Goal: Task Accomplishment & Management: Complete application form

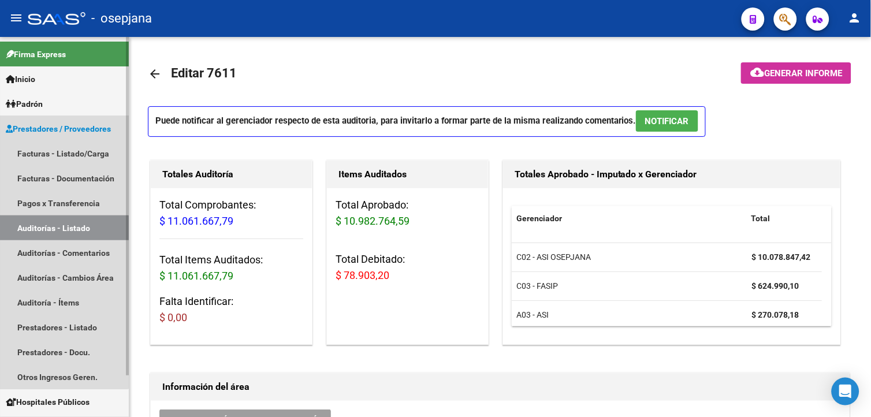
drag, startPoint x: 53, startPoint y: 230, endPoint x: 36, endPoint y: 245, distance: 22.9
click at [52, 230] on link "Auditorías - Listado" at bounding box center [64, 227] width 129 height 25
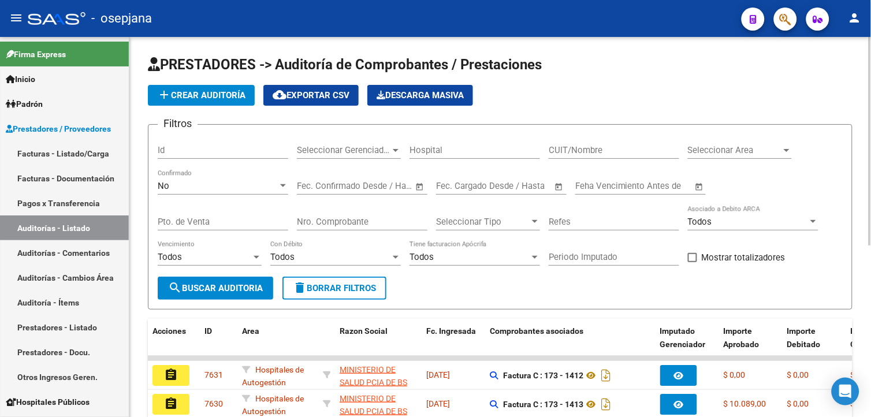
click at [180, 182] on div "No" at bounding box center [218, 186] width 120 height 10
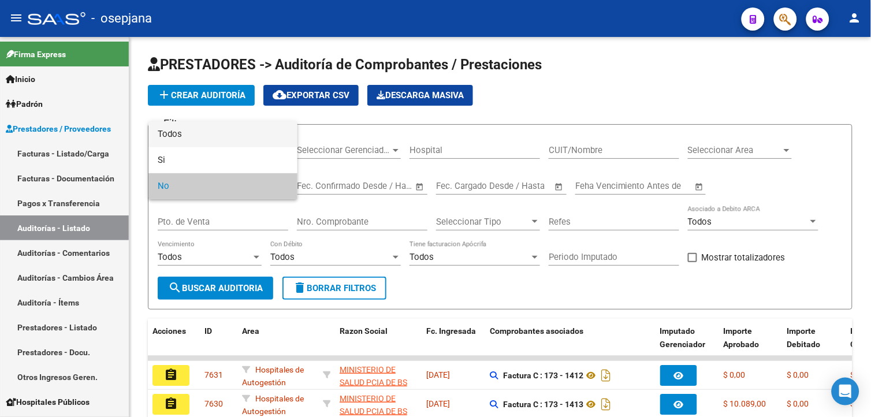
click at [177, 136] on span "Todos" at bounding box center [223, 134] width 131 height 26
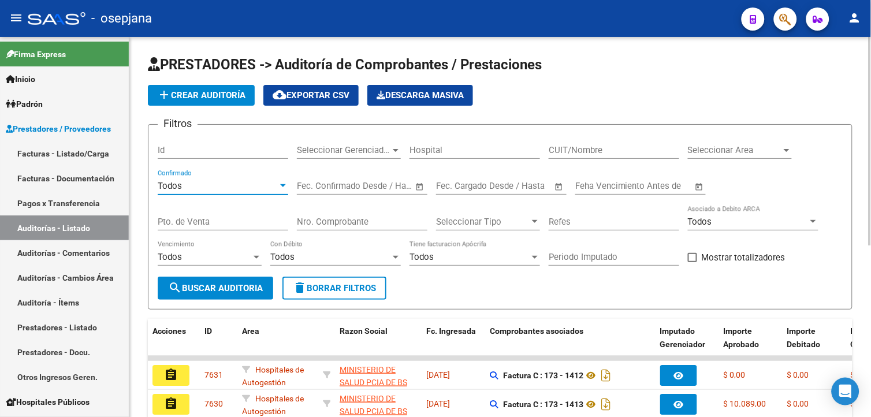
click at [372, 217] on input "Nro. Comprobante" at bounding box center [362, 222] width 131 height 10
click at [218, 224] on input "Pto. de Venta" at bounding box center [223, 222] width 131 height 10
type input "1"
click at [335, 219] on input "Nro. Comprobante" at bounding box center [362, 222] width 131 height 10
type input "83813"
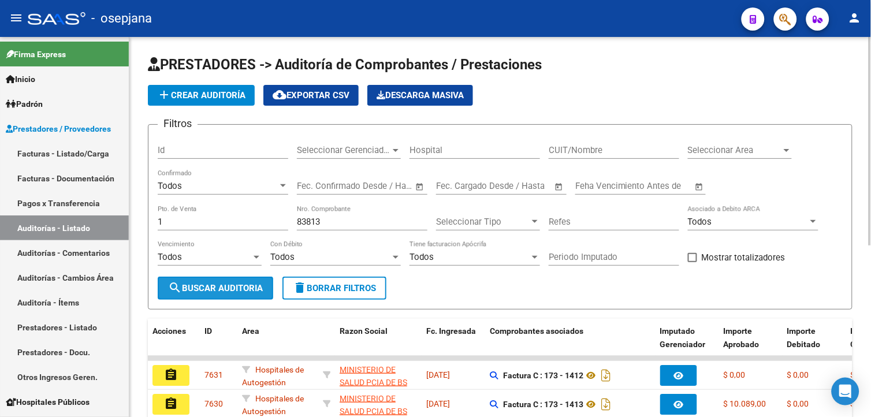
click at [214, 297] on button "search Buscar Auditoria" at bounding box center [215, 288] width 115 height 23
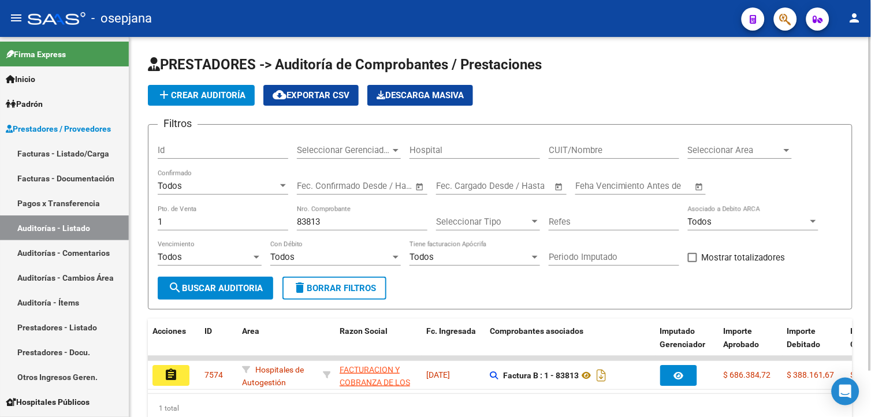
scroll to position [53, 0]
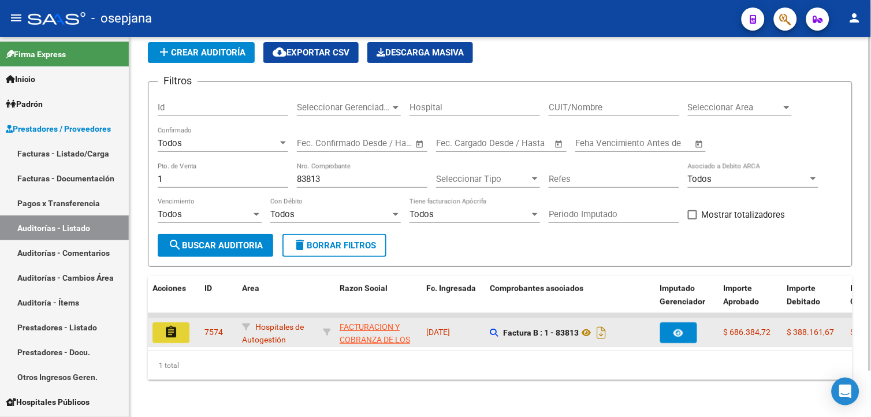
click at [169, 325] on mat-icon "assignment" at bounding box center [171, 332] width 14 height 14
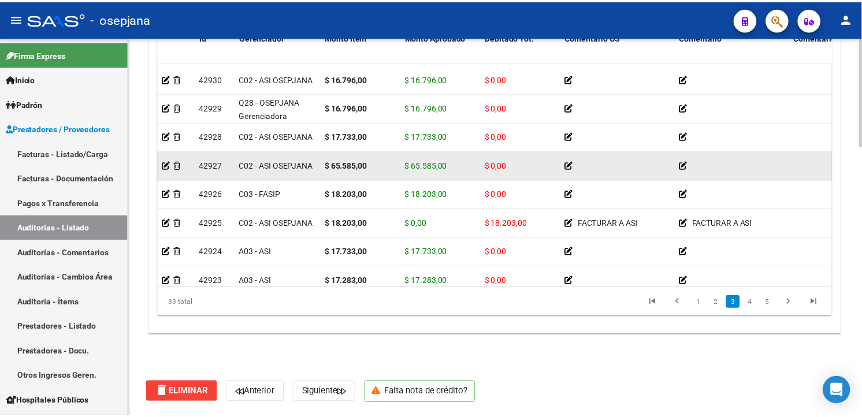
scroll to position [320, 0]
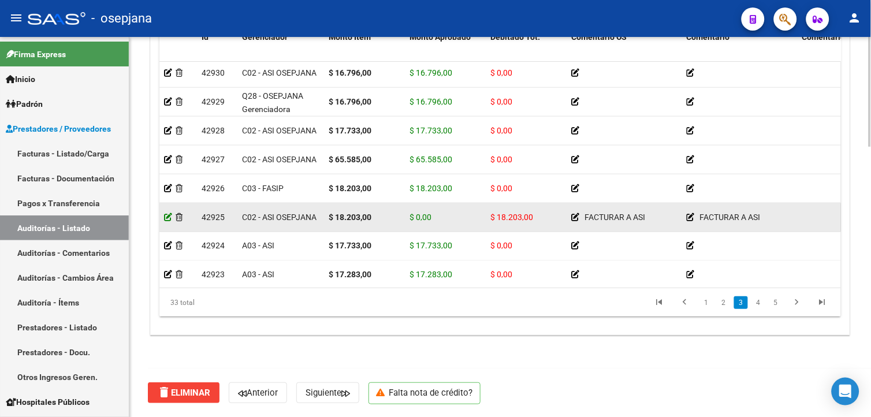
click at [166, 218] on icon at bounding box center [168, 217] width 8 height 8
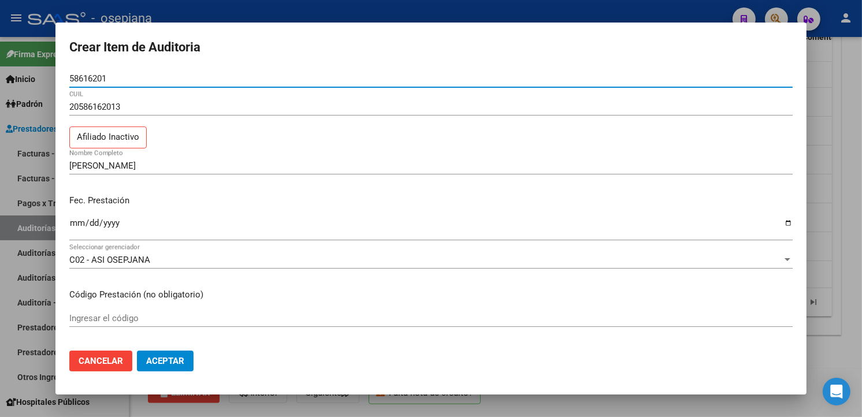
drag, startPoint x: 149, startPoint y: 363, endPoint x: 134, endPoint y: 355, distance: 17.1
click at [146, 362] on span "Aceptar" at bounding box center [165, 361] width 38 height 10
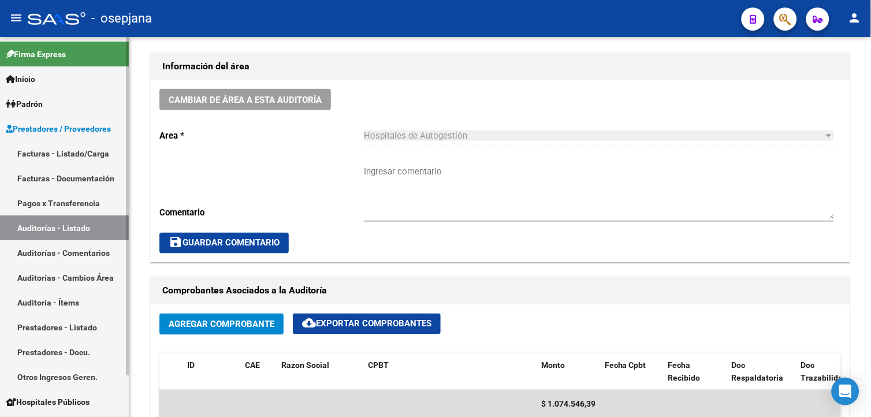
drag, startPoint x: 50, startPoint y: 223, endPoint x: 83, endPoint y: 230, distance: 33.6
click at [50, 223] on link "Auditorías - Listado" at bounding box center [64, 227] width 129 height 25
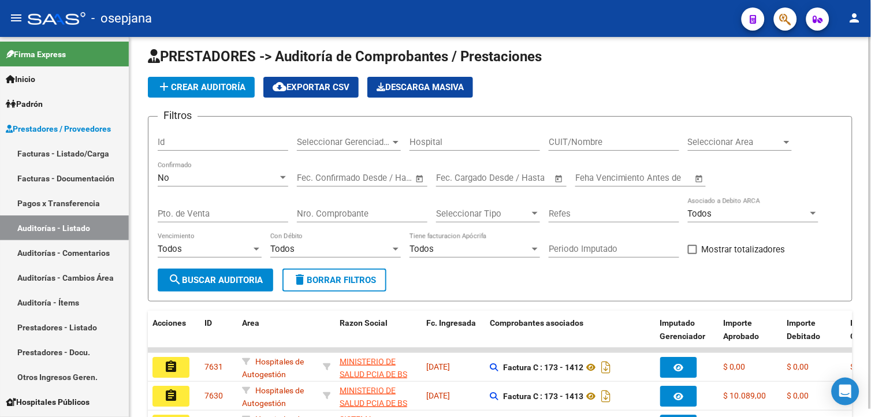
scroll to position [312, 0]
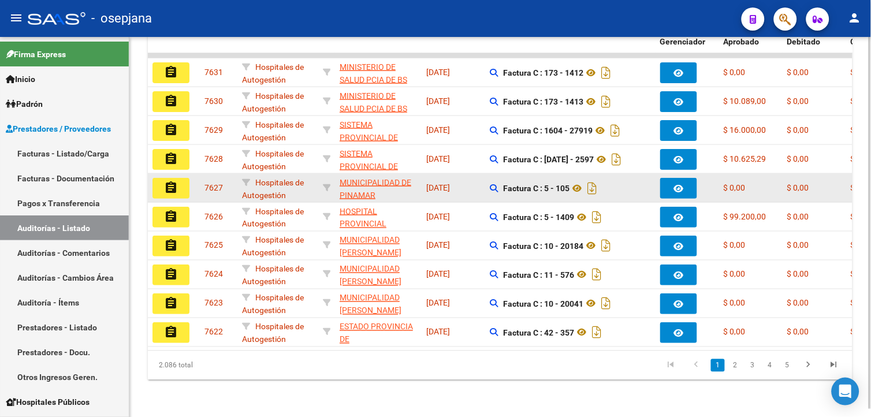
click at [203, 180] on datatable-body-cell "7627" at bounding box center [219, 188] width 38 height 28
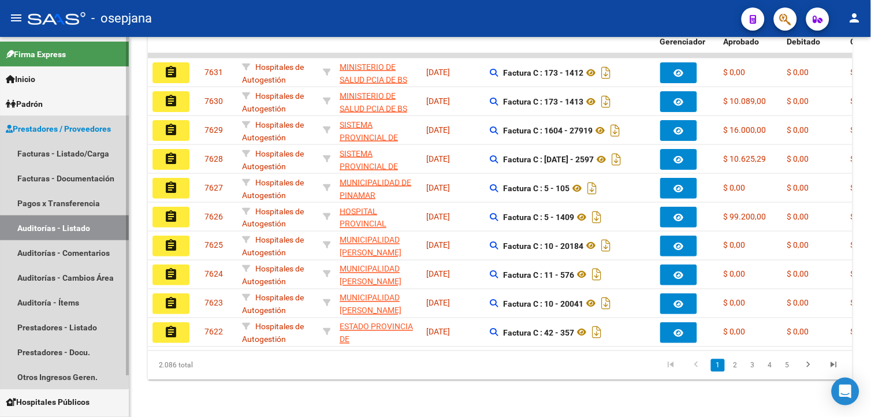
click at [61, 218] on link "Auditorías - Listado" at bounding box center [64, 227] width 129 height 25
click at [74, 230] on link "Auditorías - Listado" at bounding box center [64, 227] width 129 height 25
click at [47, 222] on link "Auditorías - Listado" at bounding box center [64, 227] width 129 height 25
click at [70, 155] on link "Facturas - Listado/Carga" at bounding box center [64, 153] width 129 height 25
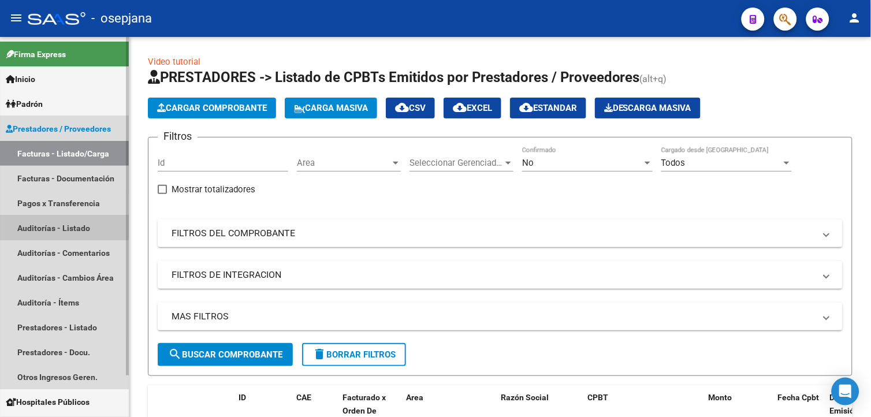
click at [55, 224] on link "Auditorías - Listado" at bounding box center [64, 227] width 129 height 25
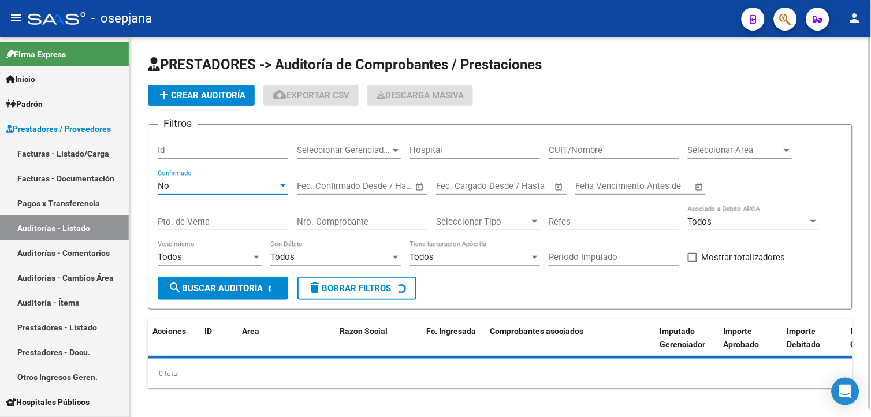
click at [197, 189] on div "No" at bounding box center [218, 186] width 120 height 10
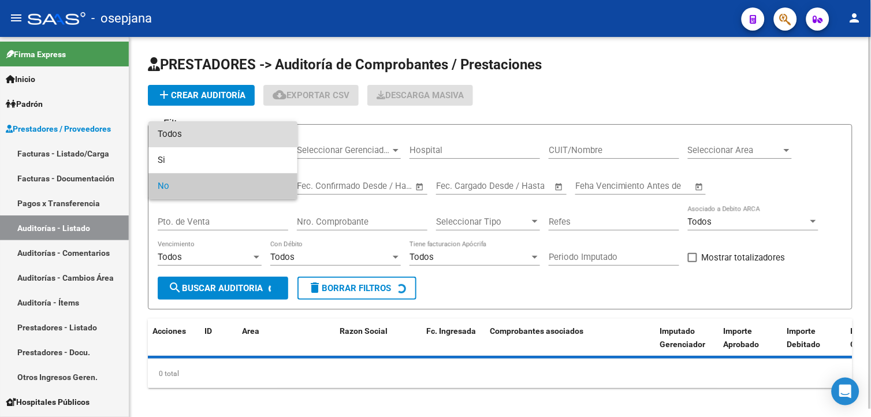
drag, startPoint x: 174, startPoint y: 130, endPoint x: 172, endPoint y: 182, distance: 52.6
click at [173, 130] on span "Todos" at bounding box center [223, 134] width 131 height 26
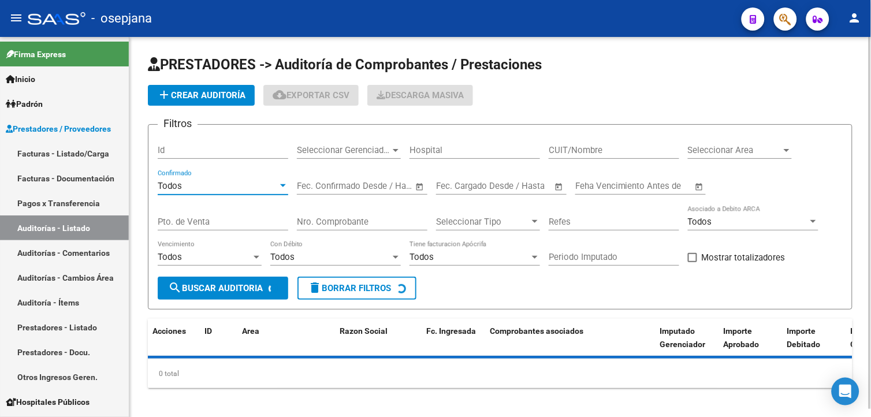
drag, startPoint x: 372, startPoint y: 214, endPoint x: 367, endPoint y: 214, distance: 5.8
click at [371, 214] on div "Nro. Comprobante" at bounding box center [362, 218] width 131 height 25
click at [234, 219] on input "Pto. de Venta" at bounding box center [223, 222] width 131 height 10
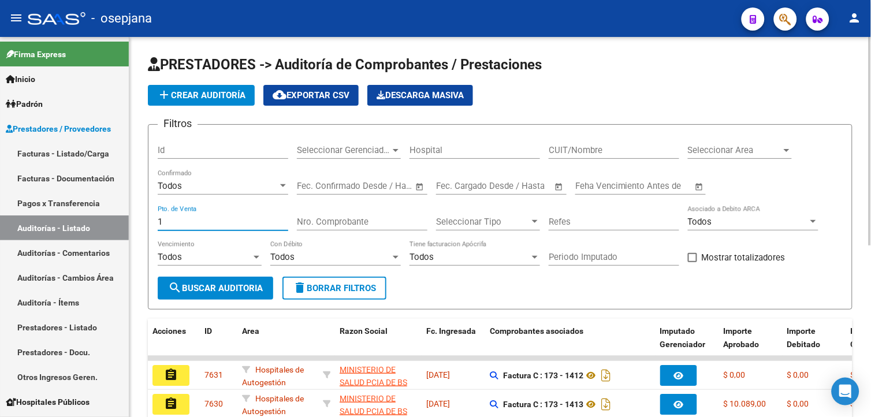
type input "1"
drag, startPoint x: 322, startPoint y: 220, endPoint x: 327, endPoint y: 218, distance: 6.0
click at [322, 220] on input "Nro. Comprobante" at bounding box center [362, 222] width 131 height 10
type input "25463"
click at [252, 287] on span "search Buscar Auditoria" at bounding box center [215, 288] width 95 height 10
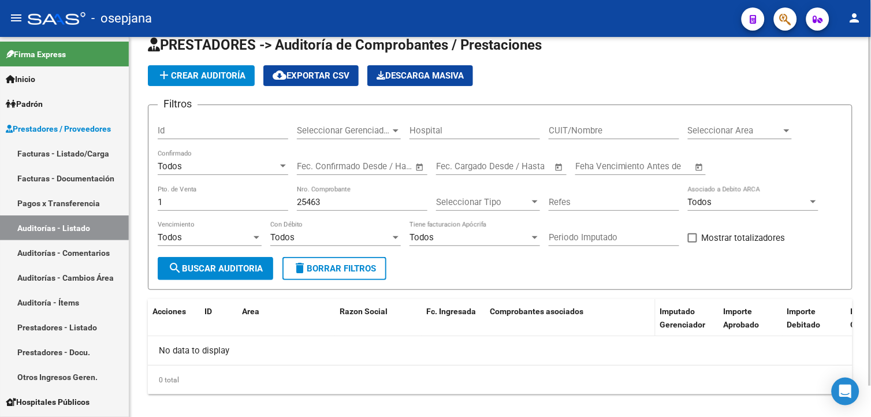
scroll to position [33, 0]
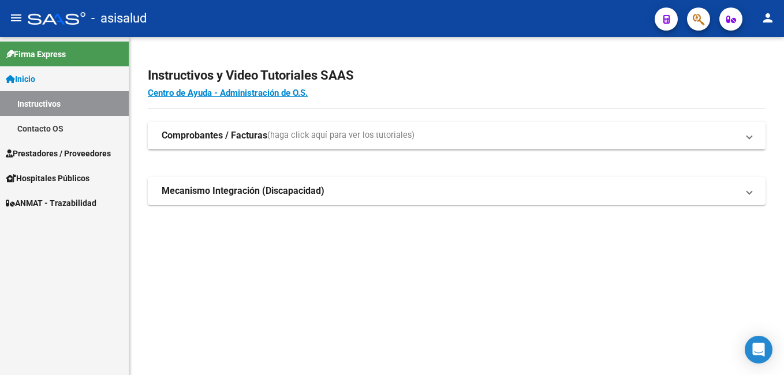
click at [24, 151] on span "Prestadores / Proveedores" at bounding box center [58, 153] width 105 height 13
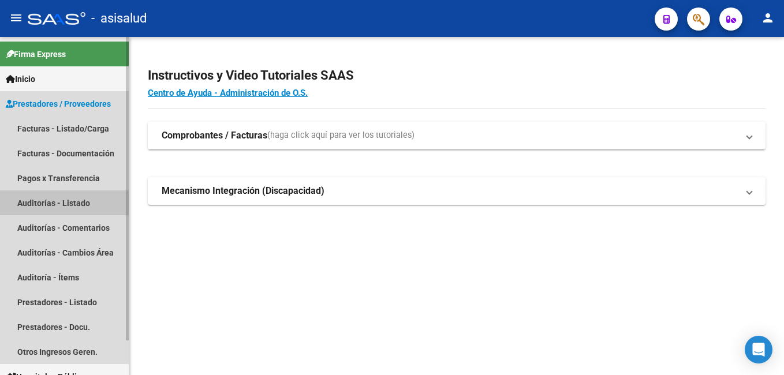
click at [50, 200] on link "Auditorías - Listado" at bounding box center [64, 203] width 129 height 25
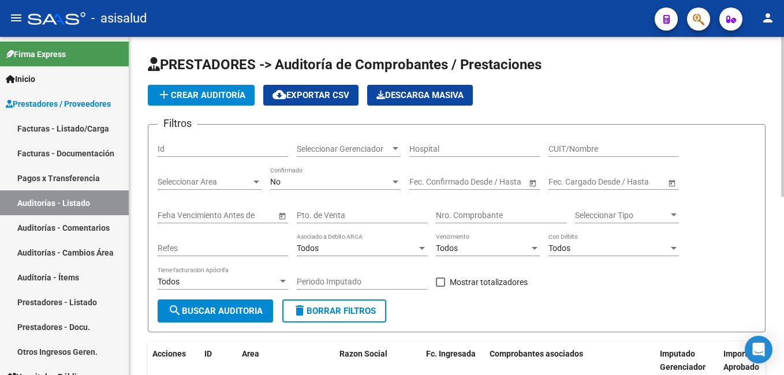
click at [295, 188] on div "No Confirmado" at bounding box center [335, 178] width 131 height 23
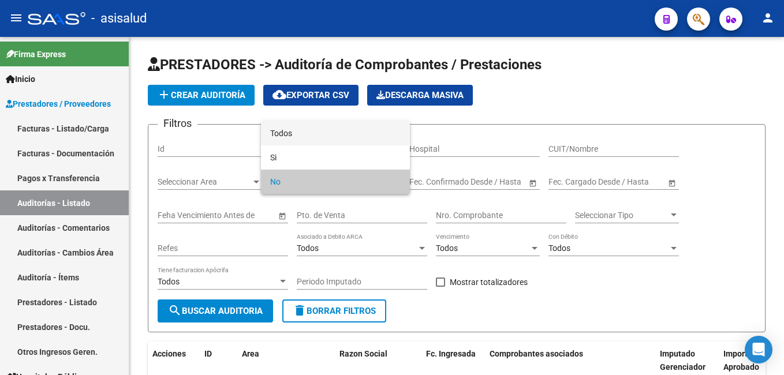
click at [285, 136] on span "Todos" at bounding box center [335, 133] width 131 height 24
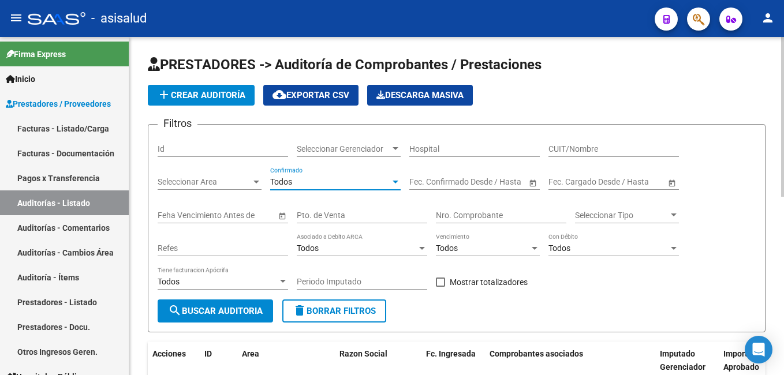
click at [487, 208] on div "Nro. Comprobante" at bounding box center [501, 211] width 131 height 23
type input "25463"
click at [342, 215] on input "Pto. de Venta" at bounding box center [362, 216] width 131 height 10
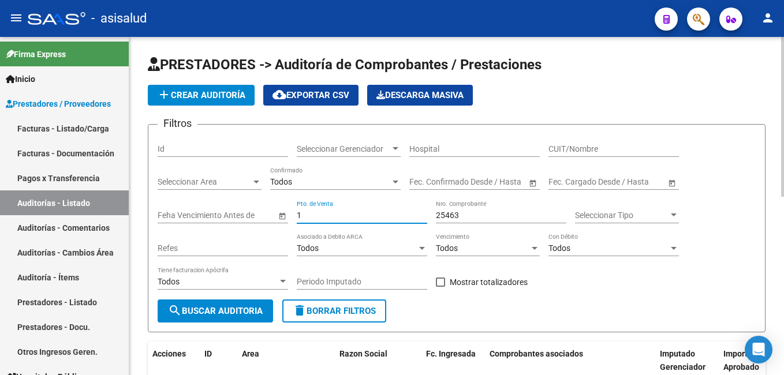
type input "1"
drag, startPoint x: 236, startPoint y: 318, endPoint x: 218, endPoint y: 325, distance: 19.2
click at [235, 318] on button "search Buscar Auditoria" at bounding box center [215, 311] width 115 height 23
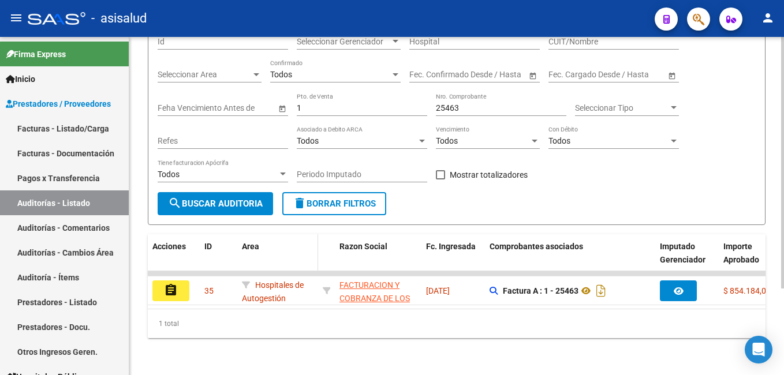
scroll to position [117, 0]
click at [178, 281] on button "assignment" at bounding box center [170, 291] width 37 height 21
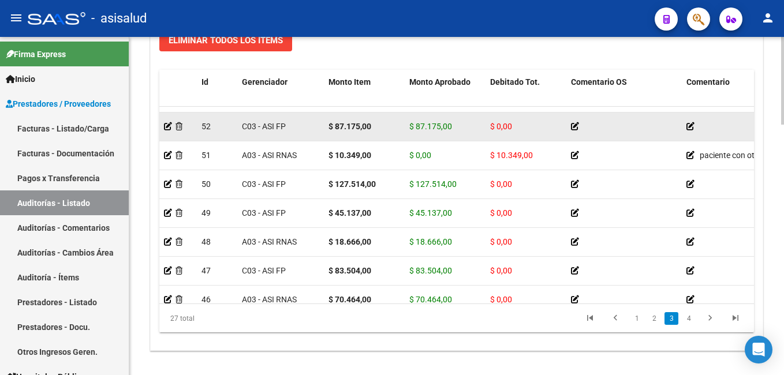
scroll to position [346, 0]
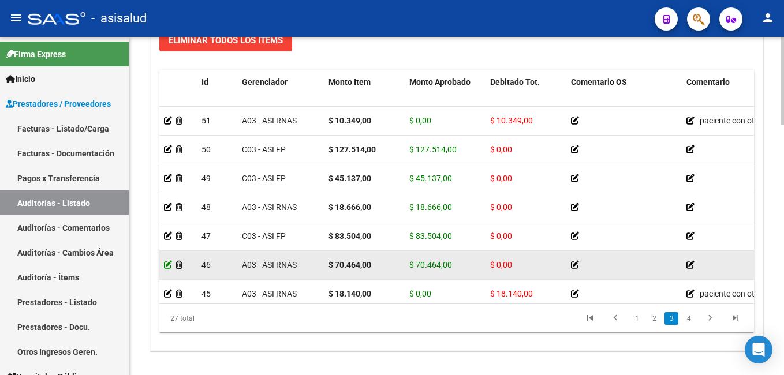
click at [169, 266] on icon at bounding box center [168, 265] width 8 height 8
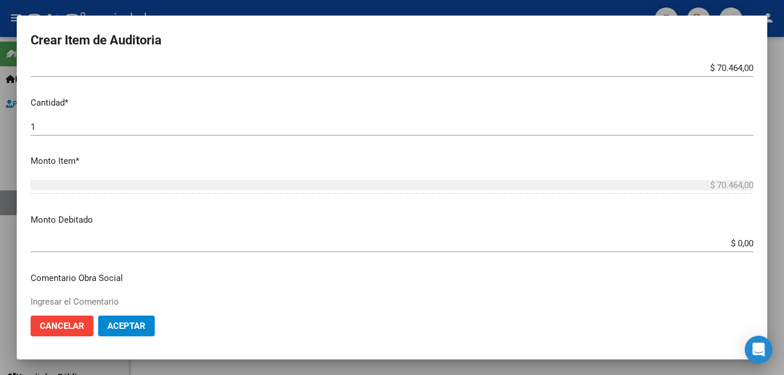
scroll to position [289, 0]
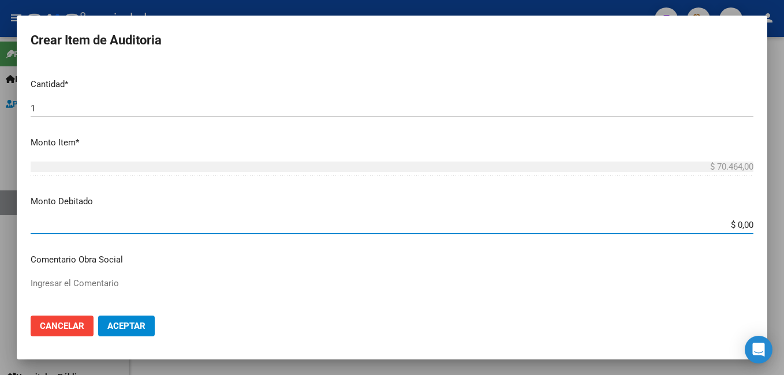
drag, startPoint x: 725, startPoint y: 227, endPoint x: 784, endPoint y: 225, distance: 58.9
click at [784, 225] on html "menu - asisalud person Firma Express Inicio Instructivos Contacto OS Prestadore…" at bounding box center [392, 187] width 784 height 375
type input "$ 70.464,00"
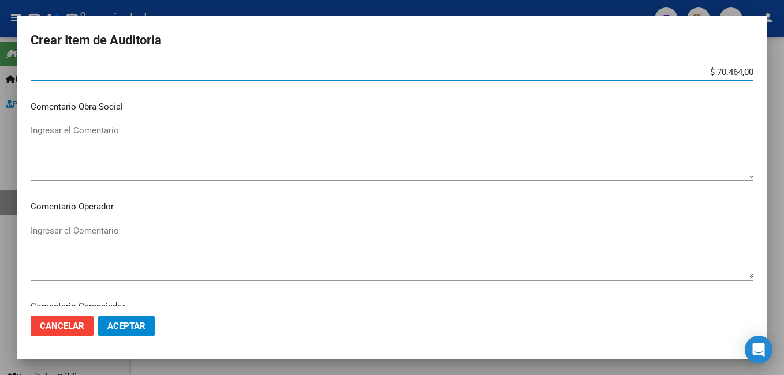
scroll to position [462, 0]
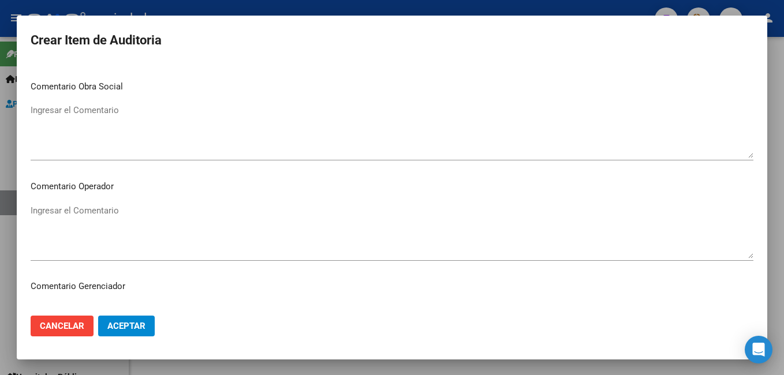
click at [106, 225] on textarea "Ingresar el Comentario" at bounding box center [392, 231] width 723 height 54
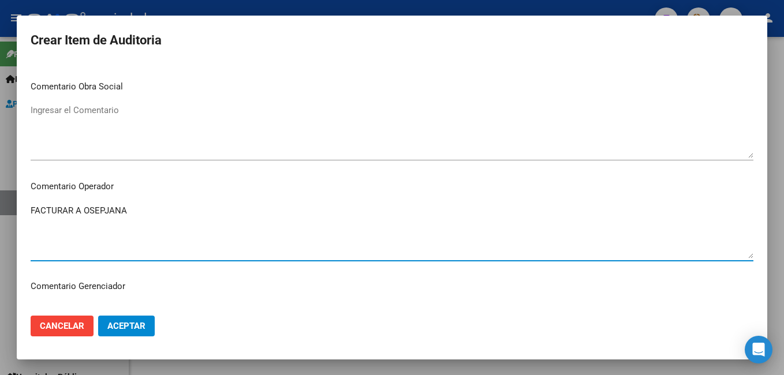
drag, startPoint x: 46, startPoint y: 212, endPoint x: -2, endPoint y: 212, distance: 48.5
click at [0, 212] on html "menu - asisalud person Firma Express Inicio Instructivos Contacto OS Prestadore…" at bounding box center [392, 187] width 784 height 375
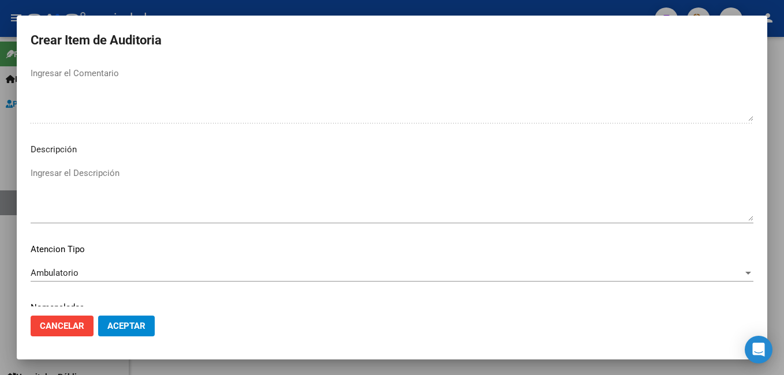
scroll to position [744, 0]
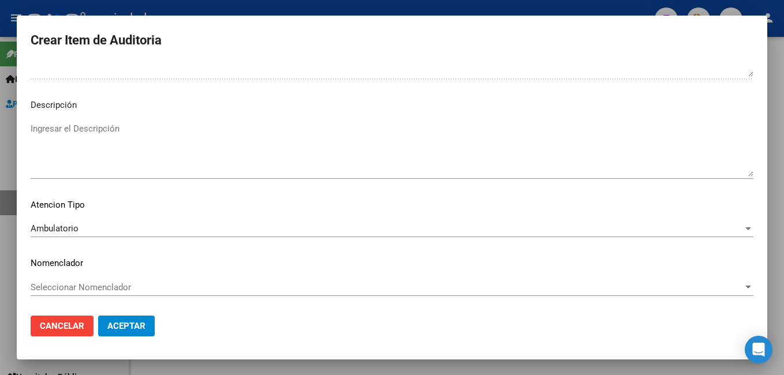
type textarea "FACTURAR A OSEPJANA"
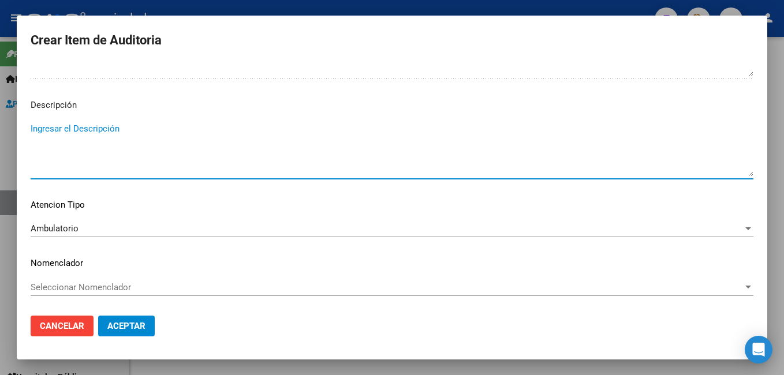
drag, startPoint x: 122, startPoint y: 158, endPoint x: 127, endPoint y: 154, distance: 6.6
click at [126, 155] on textarea "Ingresar el Descripción" at bounding box center [392, 149] width 723 height 54
paste textarea "FACTURAR A OSEPJANA"
type textarea "FACTURAR A OSEPJANA"
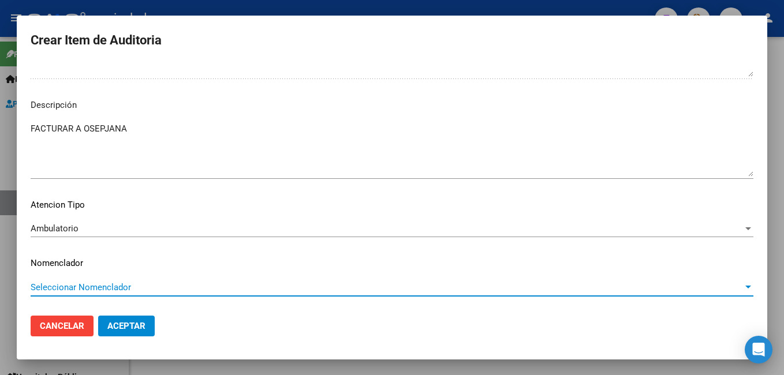
click at [96, 286] on span "Seleccionar Nomenclador" at bounding box center [387, 287] width 713 height 10
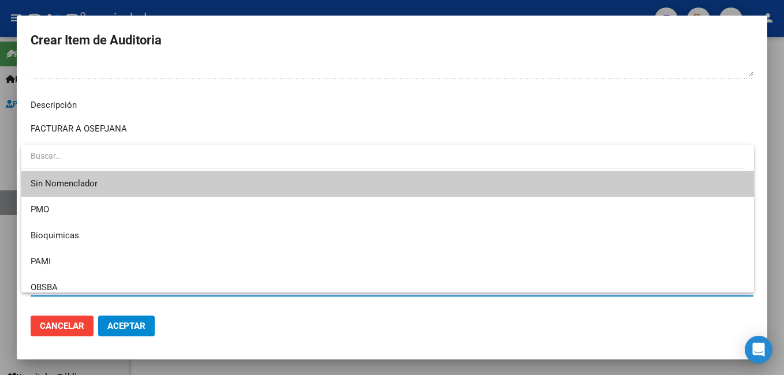
drag, startPoint x: 106, startPoint y: 182, endPoint x: 95, endPoint y: 255, distance: 73.5
click at [106, 183] on span "Sin Nomenclador" at bounding box center [388, 184] width 714 height 26
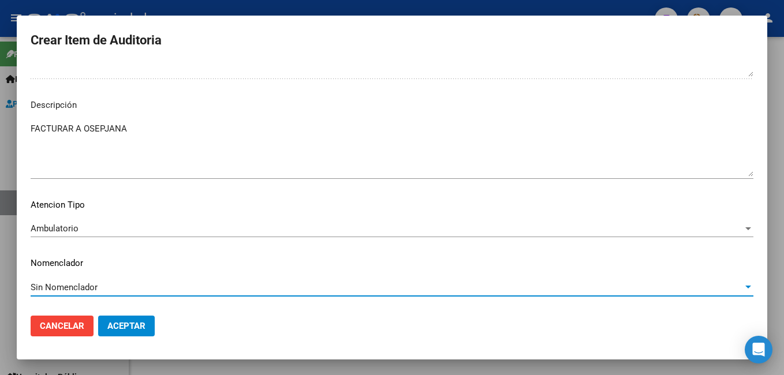
drag, startPoint x: 129, startPoint y: 322, endPoint x: 165, endPoint y: 315, distance: 37.0
click at [128, 322] on span "Aceptar" at bounding box center [126, 326] width 38 height 10
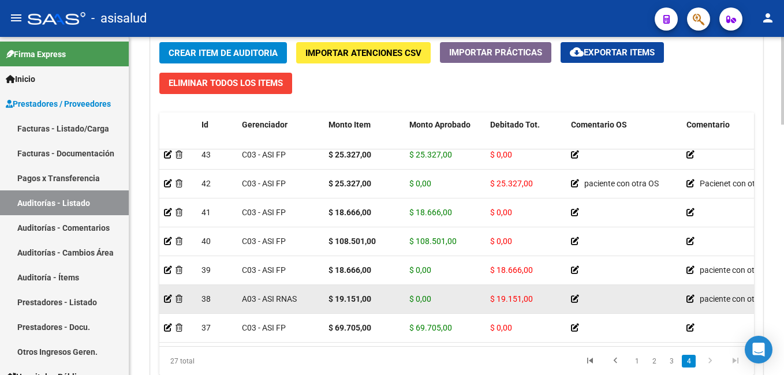
scroll to position [595, 0]
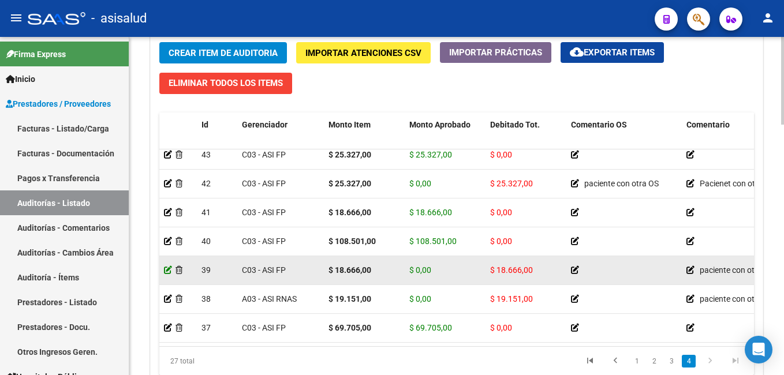
click at [165, 266] on icon at bounding box center [168, 270] width 8 height 8
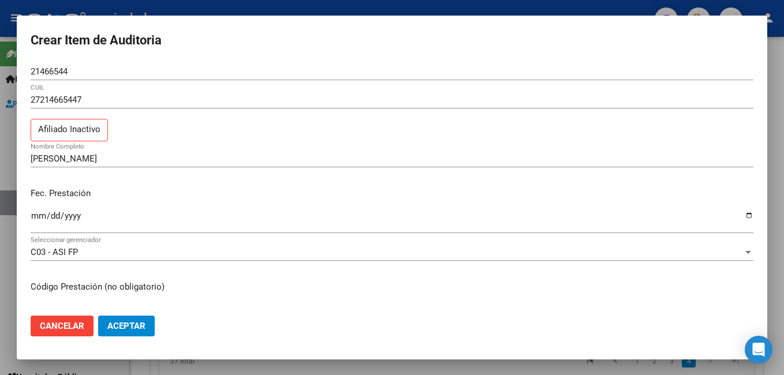
click at [166, 13] on div at bounding box center [392, 187] width 784 height 375
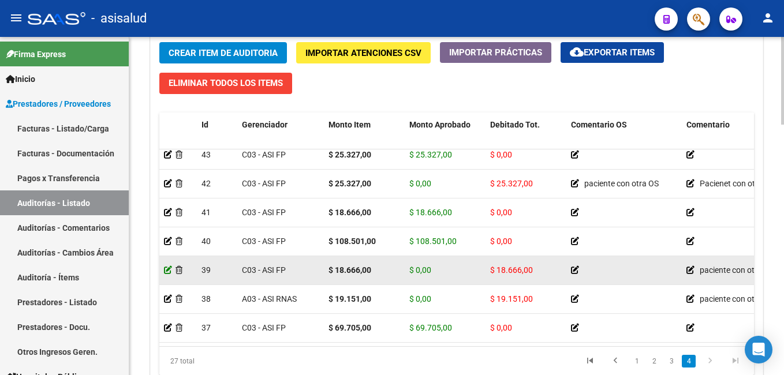
click at [166, 266] on icon at bounding box center [168, 270] width 8 height 8
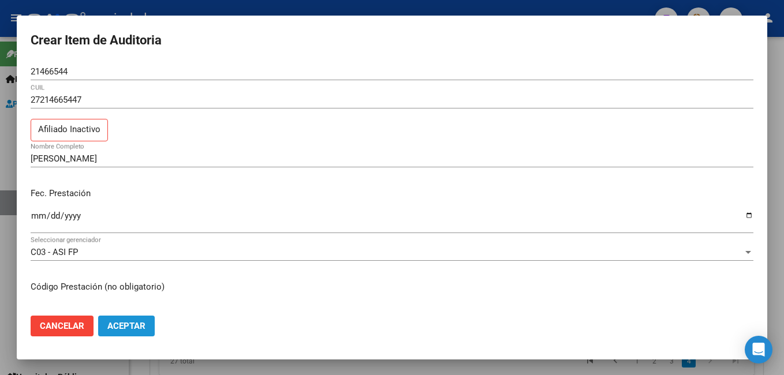
click at [140, 320] on button "Aceptar" at bounding box center [126, 326] width 57 height 21
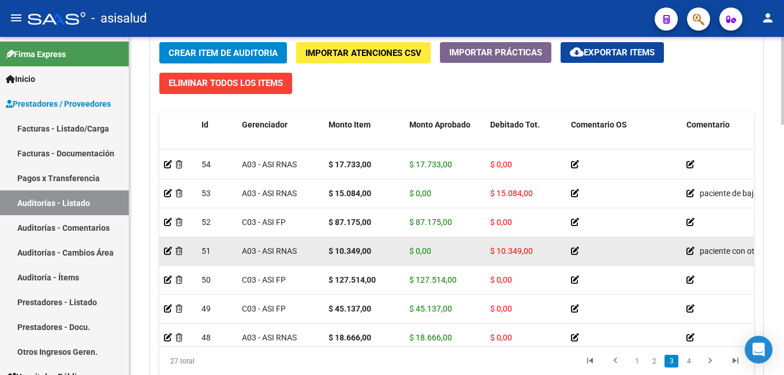
scroll to position [289, 0]
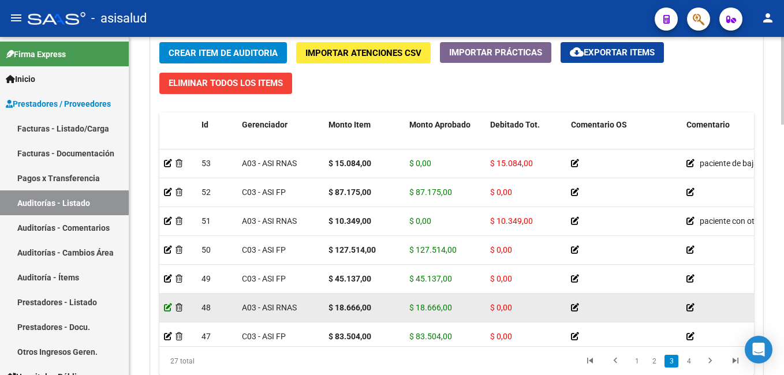
click at [167, 305] on icon at bounding box center [168, 308] width 8 height 8
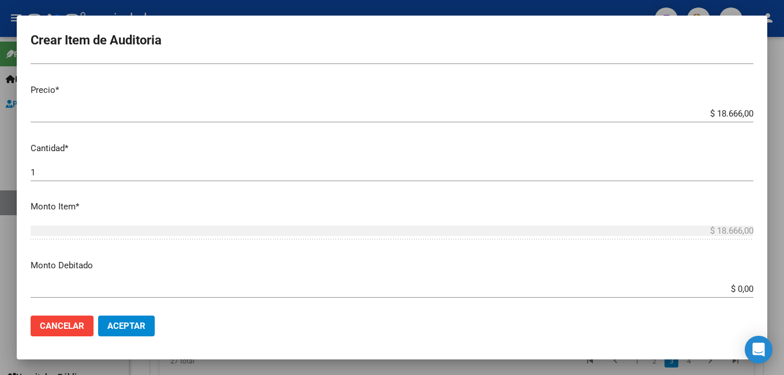
scroll to position [231, 0]
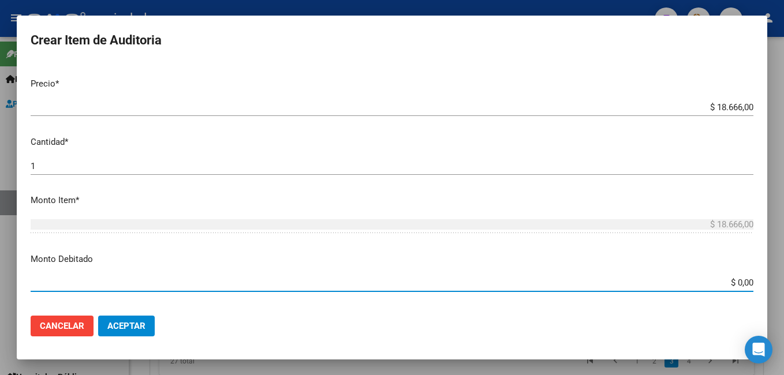
drag, startPoint x: 718, startPoint y: 280, endPoint x: 786, endPoint y: 277, distance: 67.7
click at [784, 277] on html "menu - asisalud person Firma Express Inicio Instructivos Contacto OS Prestadore…" at bounding box center [392, 187] width 784 height 375
type input "$ 18.666,00"
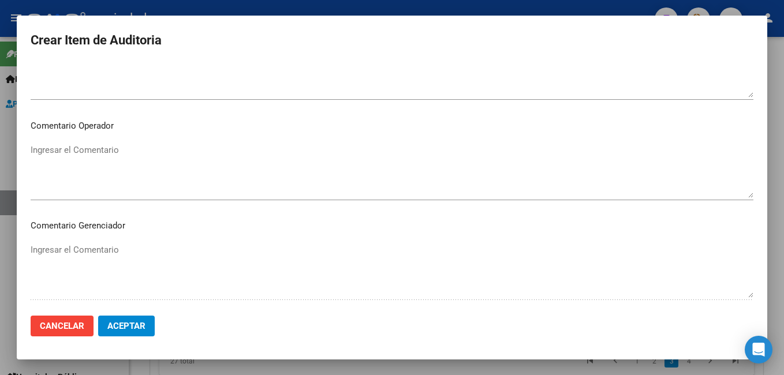
scroll to position [520, 0]
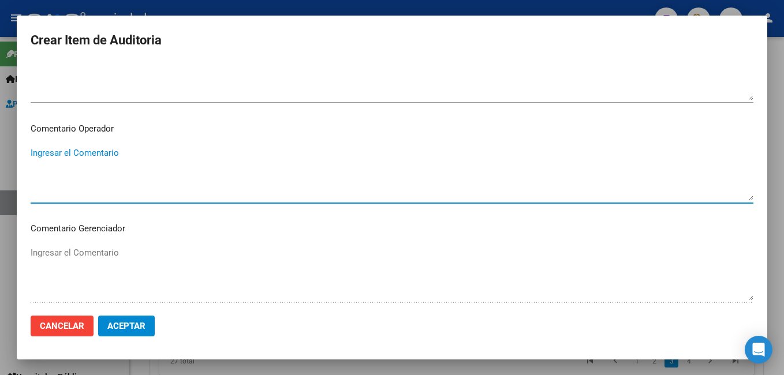
drag, startPoint x: 100, startPoint y: 175, endPoint x: 116, endPoint y: 160, distance: 22.1
click at [103, 170] on textarea "Ingresar el Comentario" at bounding box center [392, 174] width 723 height 54
click at [0, 155] on html "menu - asisalud person Firma Express Inicio Instructivos Contacto OS Prestadore…" at bounding box center [392, 187] width 784 height 375
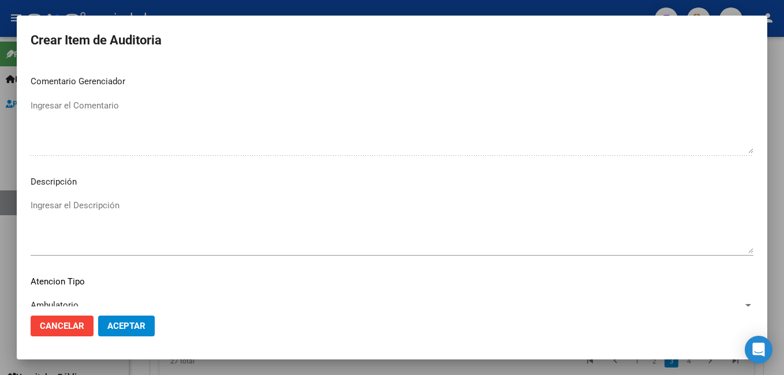
scroll to position [693, 0]
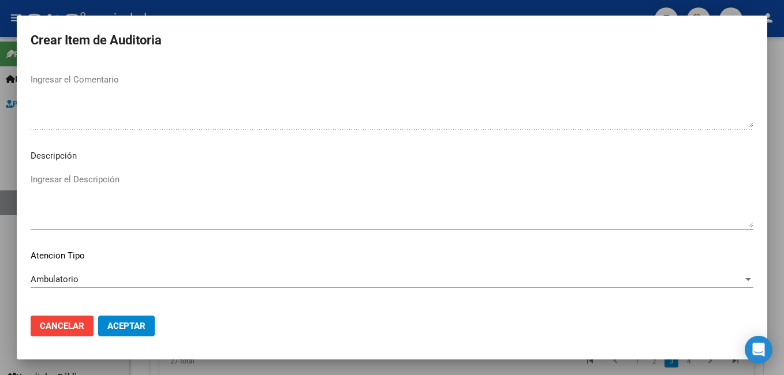
type textarea "FACTURAR A OSEPJANA"
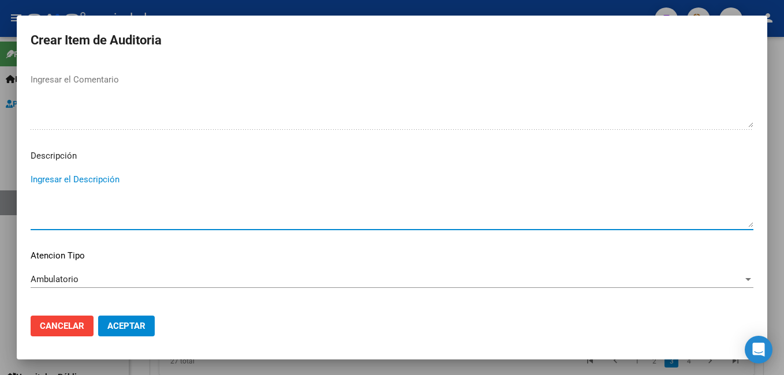
click at [85, 209] on textarea "Ingresar el Descripción" at bounding box center [392, 200] width 723 height 54
paste textarea "FACTURAR A OSEPJANA"
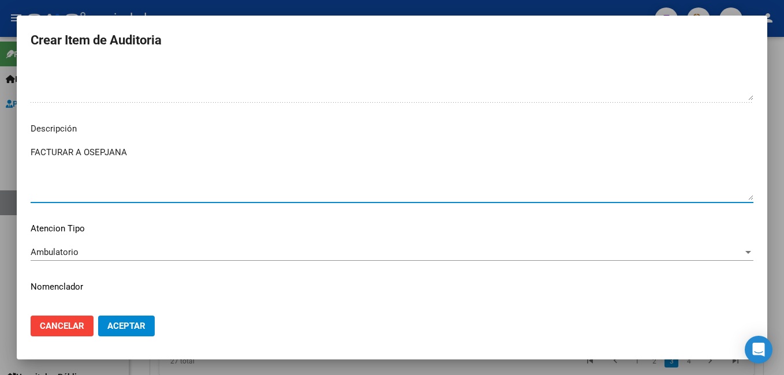
scroll to position [744, 0]
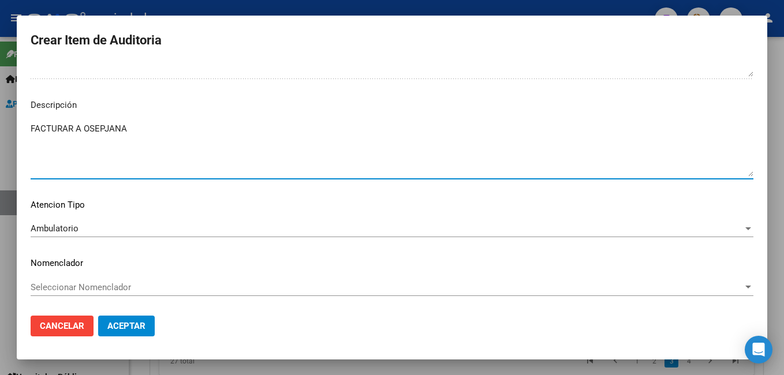
type textarea "FACTURAR A OSEPJANA"
click at [66, 280] on div "Seleccionar Nomenclador Seleccionar Nomenclador" at bounding box center [392, 287] width 723 height 17
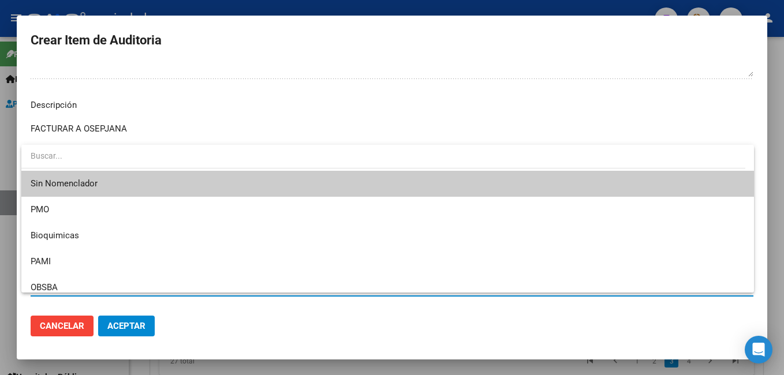
drag, startPoint x: 66, startPoint y: 280, endPoint x: 37, endPoint y: 188, distance: 96.8
click at [37, 186] on span "Sin Nomenclador" at bounding box center [388, 184] width 714 height 26
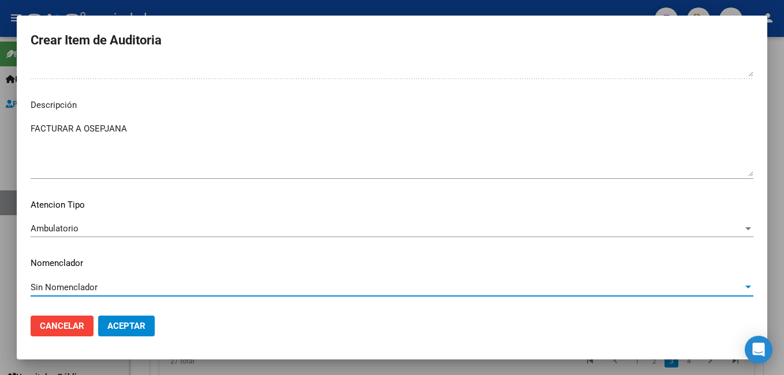
click at [126, 324] on span "Aceptar" at bounding box center [126, 326] width 38 height 10
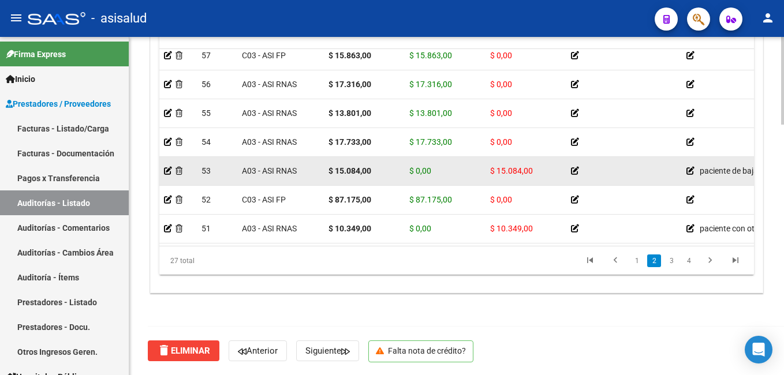
scroll to position [191, 0]
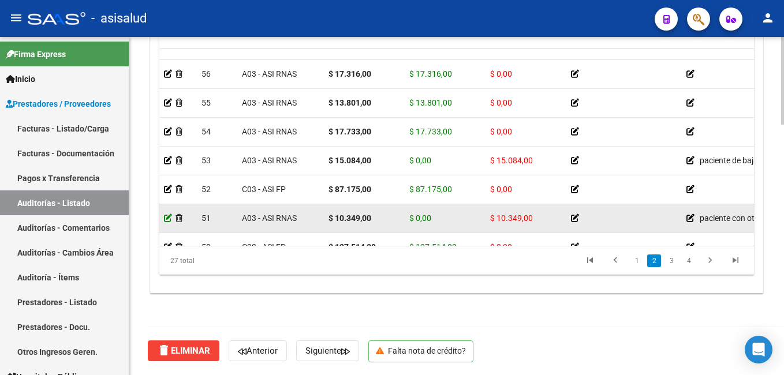
click at [168, 217] on icon at bounding box center [168, 218] width 8 height 8
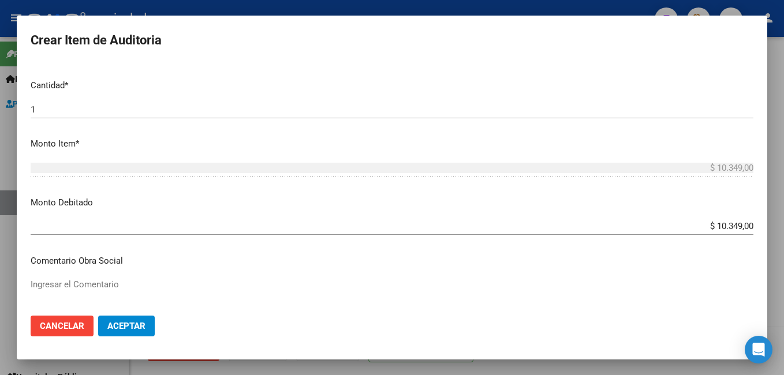
scroll to position [289, 0]
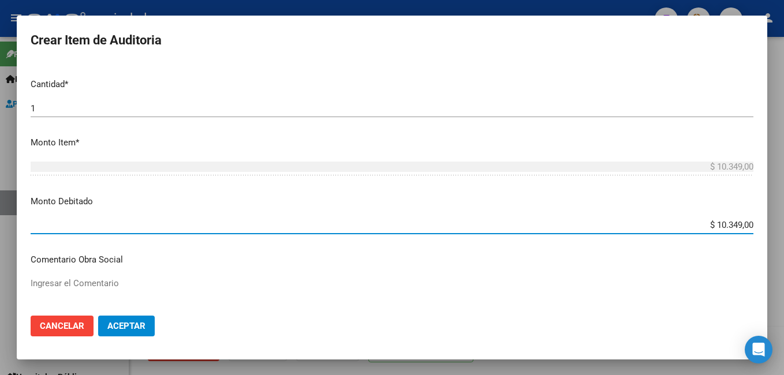
drag, startPoint x: 693, startPoint y: 229, endPoint x: 781, endPoint y: 213, distance: 89.7
click at [784, 215] on html "menu - asisalud person Firma Express Inicio Instructivos Contacto OS Prestadore…" at bounding box center [392, 187] width 784 height 375
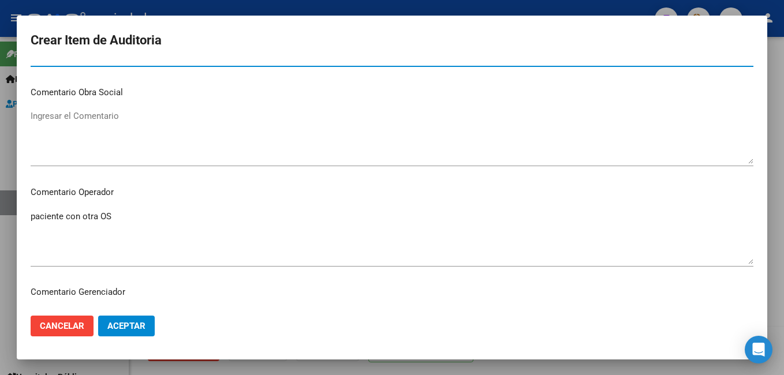
scroll to position [462, 0]
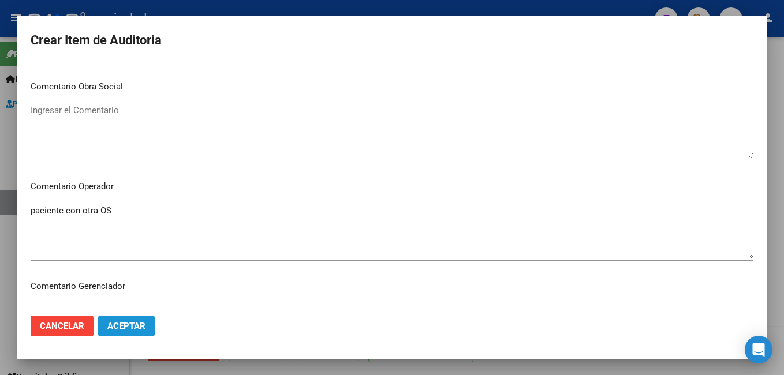
drag, startPoint x: 122, startPoint y: 329, endPoint x: 285, endPoint y: 305, distance: 164.6
click at [123, 328] on span "Aceptar" at bounding box center [126, 326] width 38 height 10
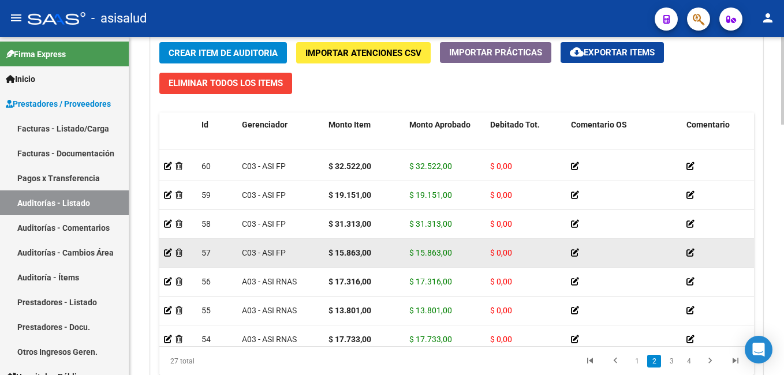
scroll to position [115, 0]
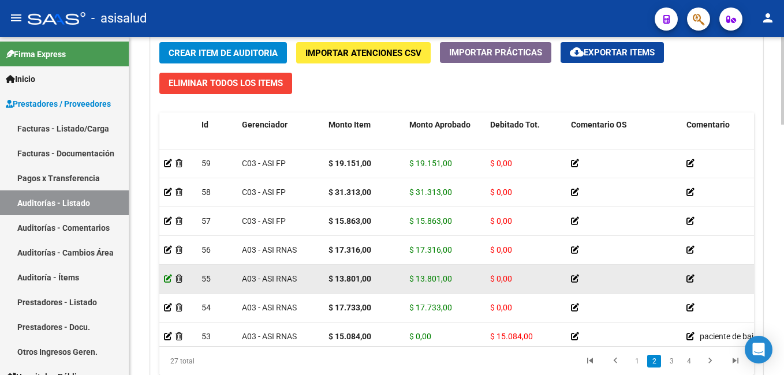
click at [165, 278] on icon at bounding box center [168, 279] width 8 height 8
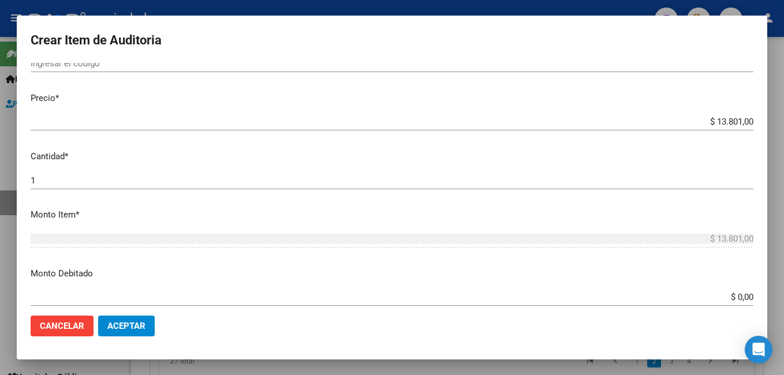
scroll to position [231, 0]
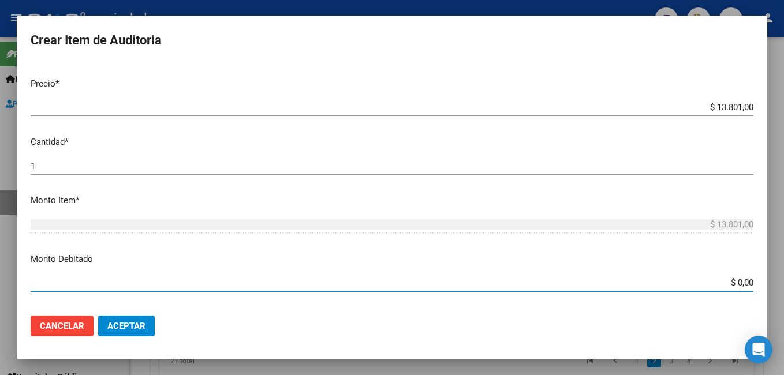
drag, startPoint x: 719, startPoint y: 281, endPoint x: 786, endPoint y: 281, distance: 67.0
click at [784, 281] on html "menu - asisalud person Firma Express Inicio Instructivos Contacto OS Prestadore…" at bounding box center [392, 187] width 784 height 375
type input "$ 13.801,00"
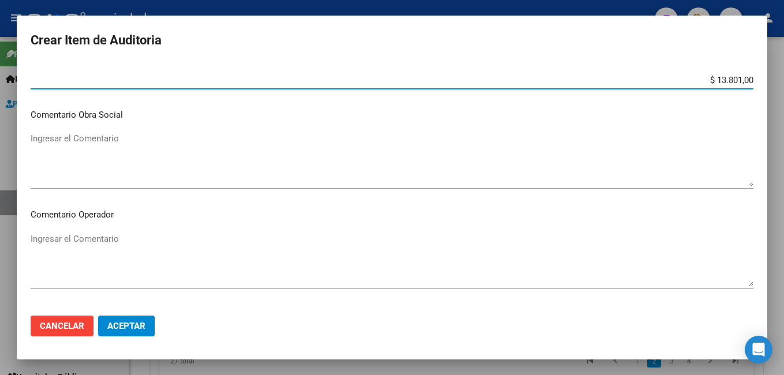
scroll to position [404, 0]
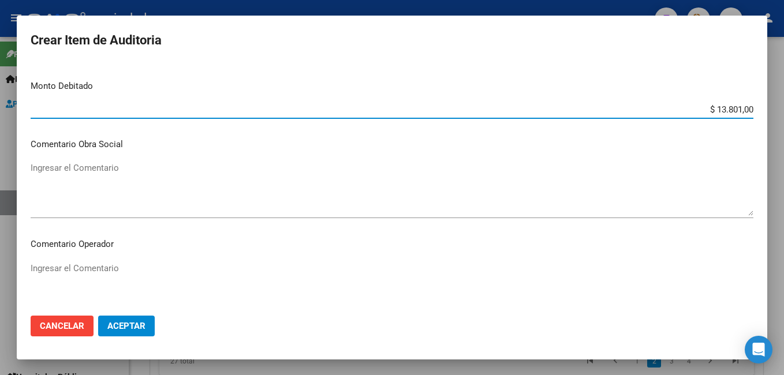
click at [83, 274] on textarea "Ingresar el Comentario" at bounding box center [392, 289] width 723 height 54
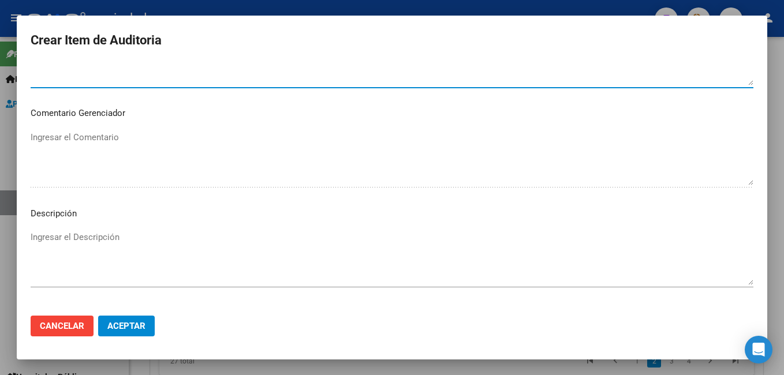
scroll to position [744, 0]
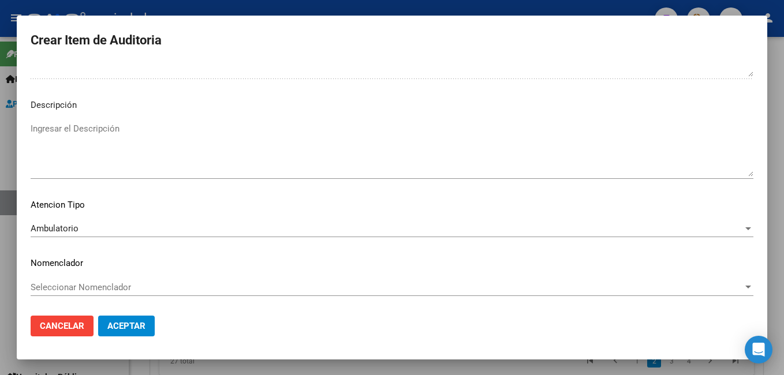
type textarea "FACTURAR A OSEPJANA"
drag, startPoint x: 120, startPoint y: 334, endPoint x: 126, endPoint y: 324, distance: 11.4
click at [120, 329] on button "Aceptar" at bounding box center [126, 326] width 57 height 21
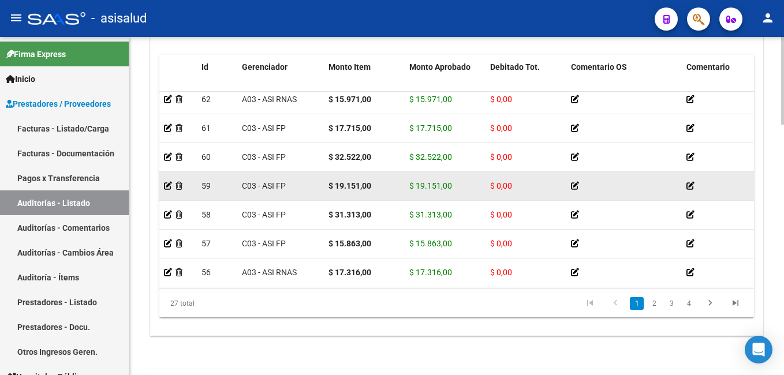
scroll to position [18, 0]
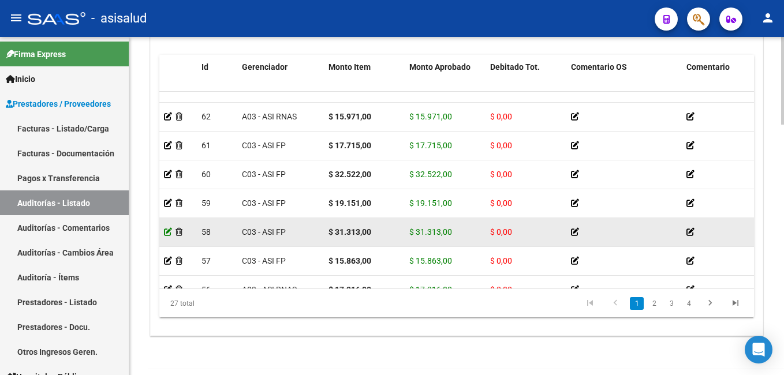
click at [167, 233] on icon at bounding box center [168, 232] width 8 height 8
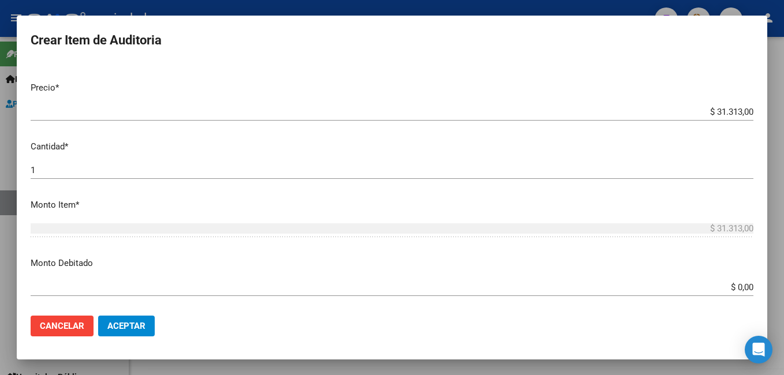
scroll to position [262, 0]
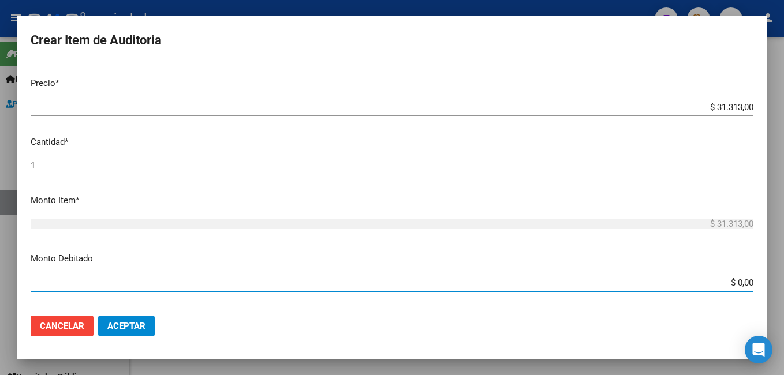
click at [731, 278] on input "$ 0,00" at bounding box center [392, 283] width 723 height 10
type input "$ 31.313,00"
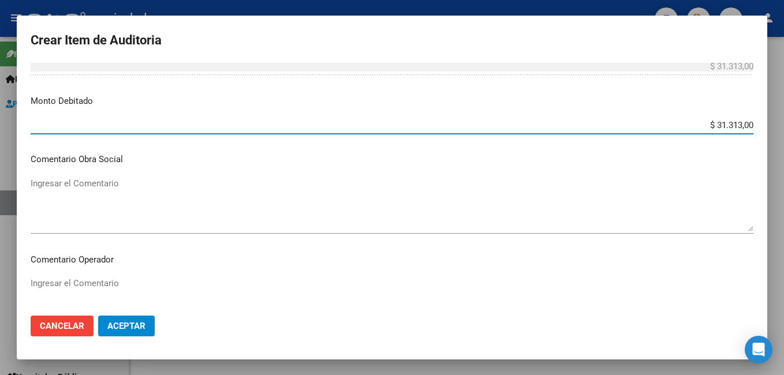
scroll to position [435, 0]
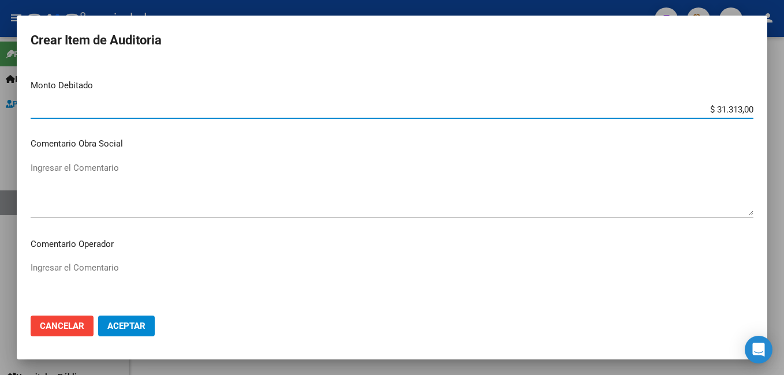
click at [200, 189] on textarea "Ingresar el Comentario" at bounding box center [392, 189] width 723 height 54
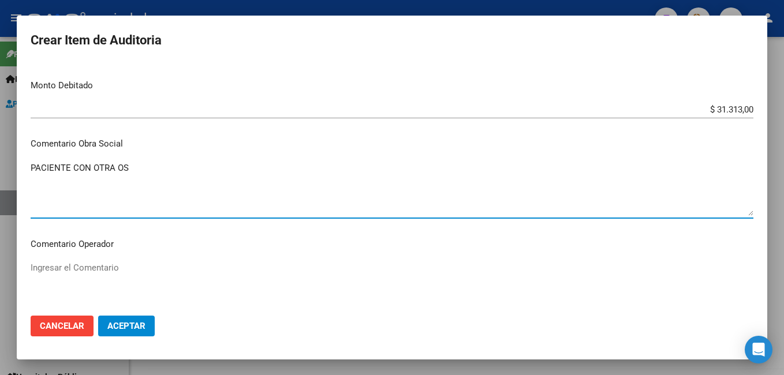
drag, startPoint x: 61, startPoint y: 156, endPoint x: 19, endPoint y: 156, distance: 41.6
click at [19, 156] on mat-dialog-content "54422976 Nro Documento 27544229767 CUIL Afiliado Activo CELADA [PERSON_NAME] No…" at bounding box center [392, 185] width 751 height 244
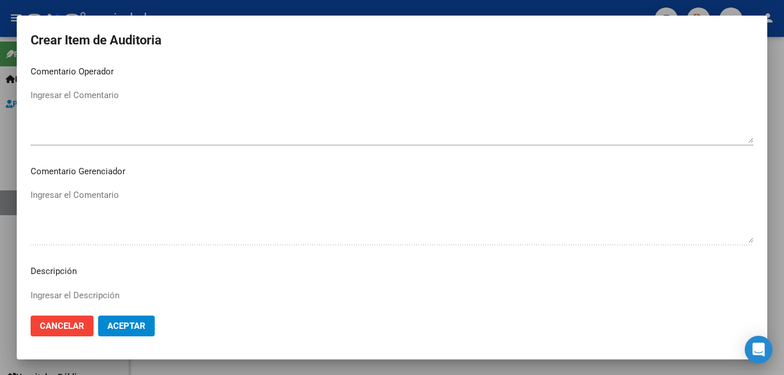
scroll to position [609, 0]
type textarea "PACIENTE CON OTRA OS"
click at [86, 242] on div "Ingresar el Comentario" at bounding box center [392, 221] width 723 height 70
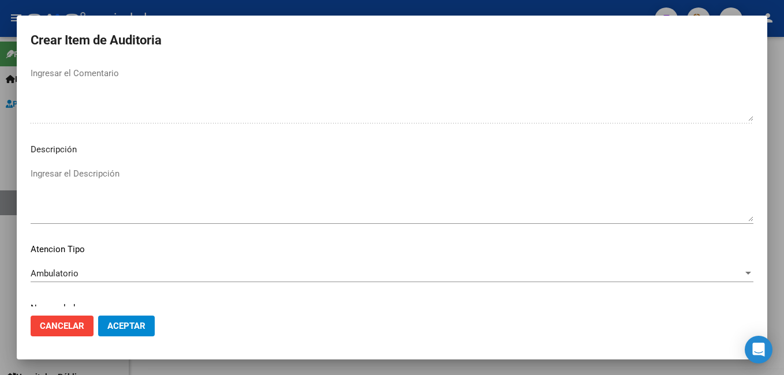
scroll to position [774, 0]
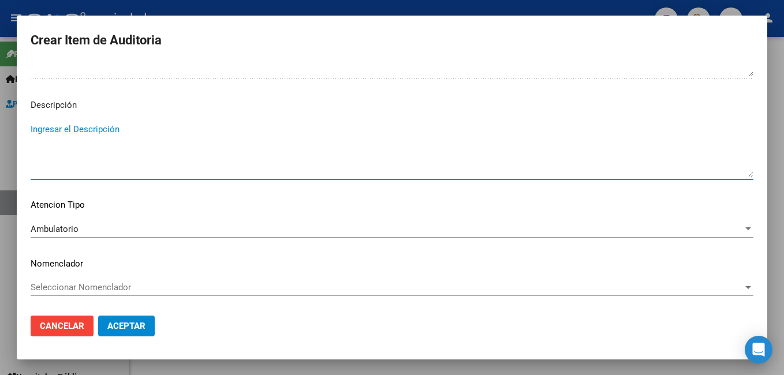
click at [102, 158] on textarea "Ingresar el Descripción" at bounding box center [392, 150] width 723 height 54
paste textarea "PACIENTE CON OTRA OS"
type textarea "PACIENTE CON OTRA OS"
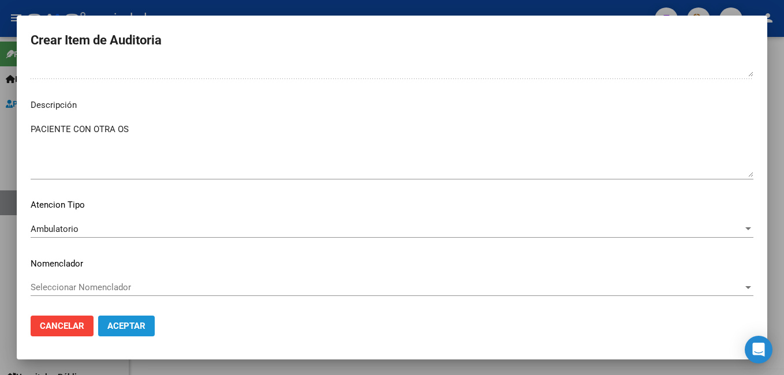
click at [129, 323] on span "Aceptar" at bounding box center [126, 326] width 38 height 10
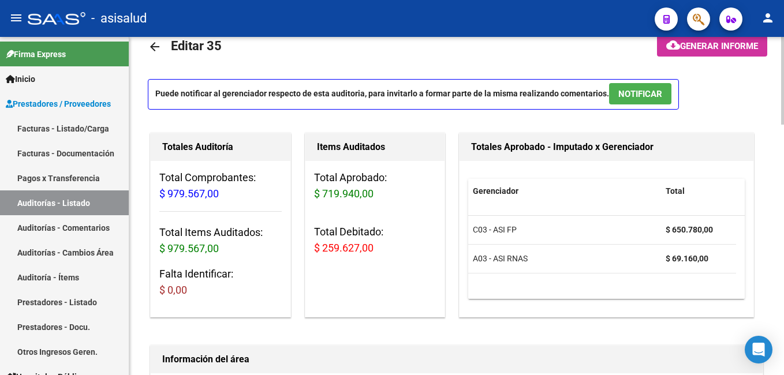
scroll to position [0, 0]
